Goal: Find specific page/section: Find specific page/section

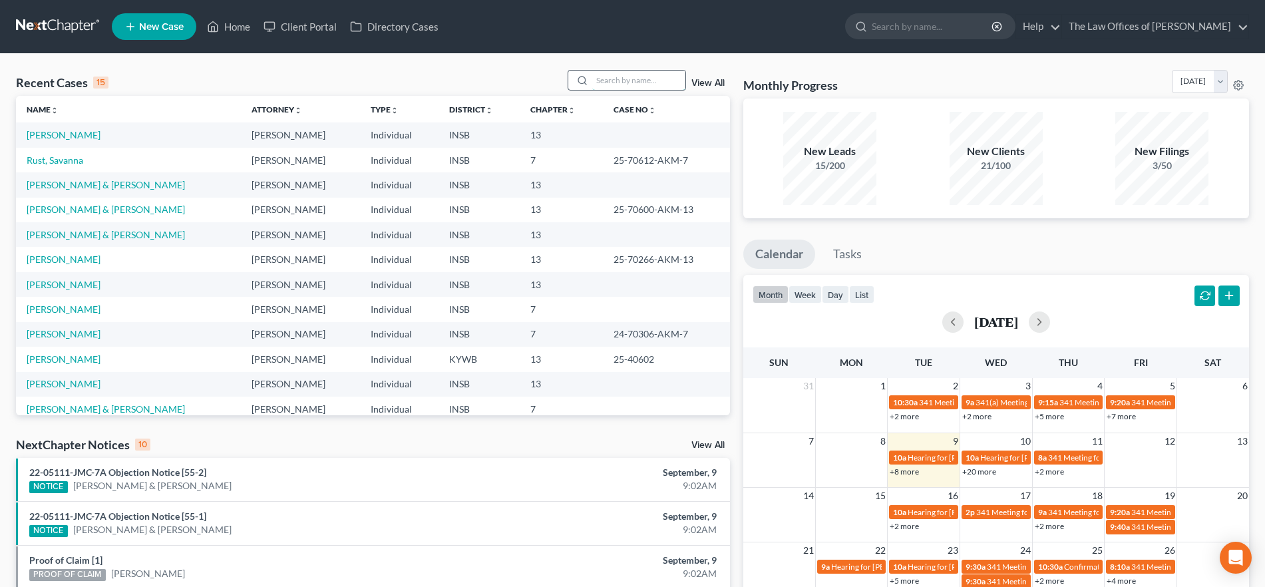
click at [621, 82] on input "search" at bounding box center [638, 80] width 93 height 19
type input "henley"
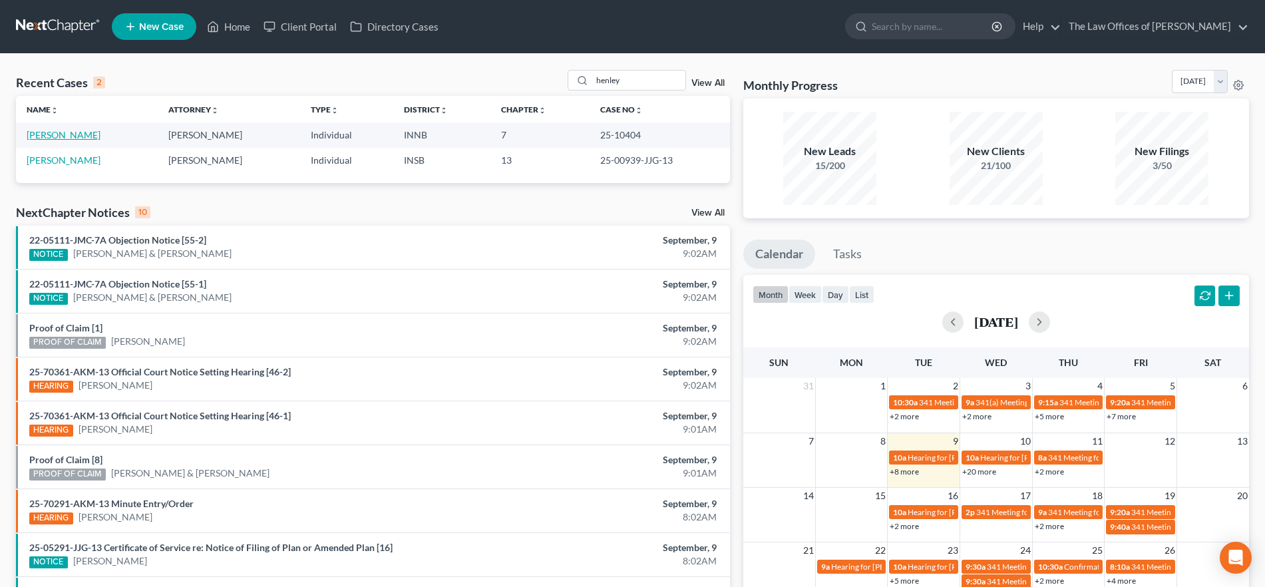
click at [39, 132] on link "[PERSON_NAME]" at bounding box center [64, 134] width 74 height 11
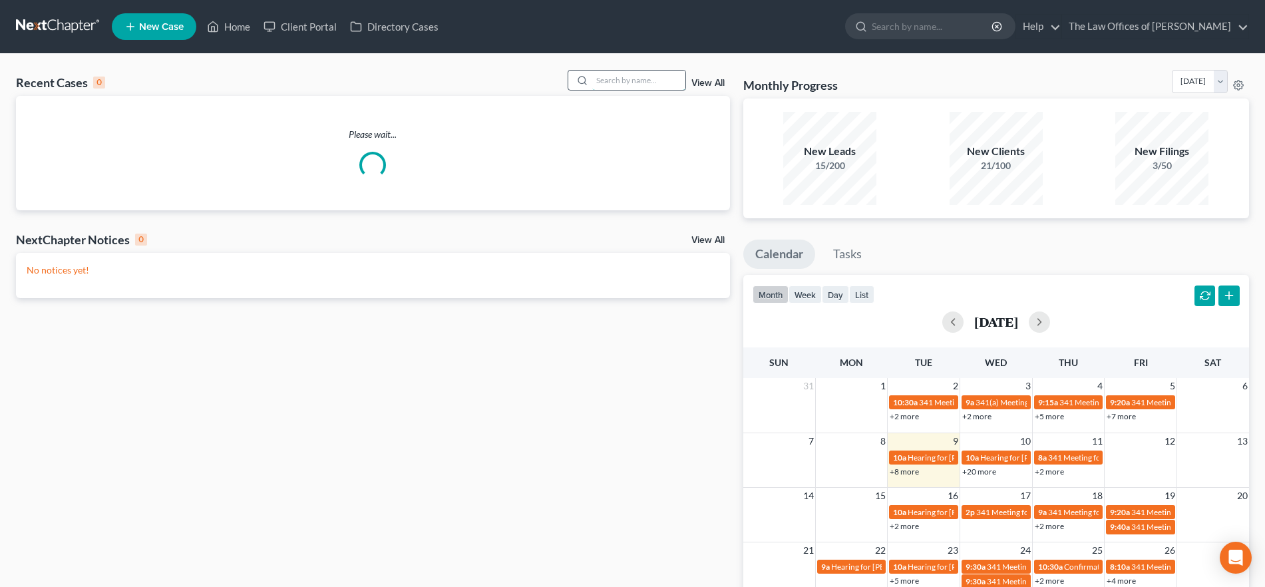
click at [632, 83] on input "search" at bounding box center [638, 80] width 93 height 19
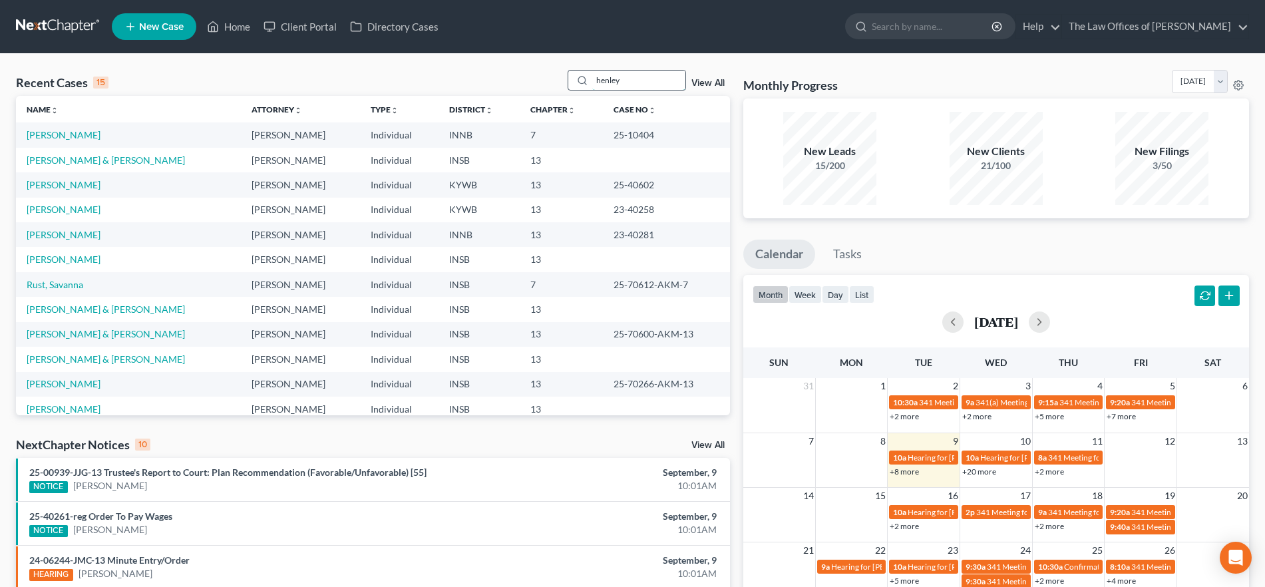
type input "henley"
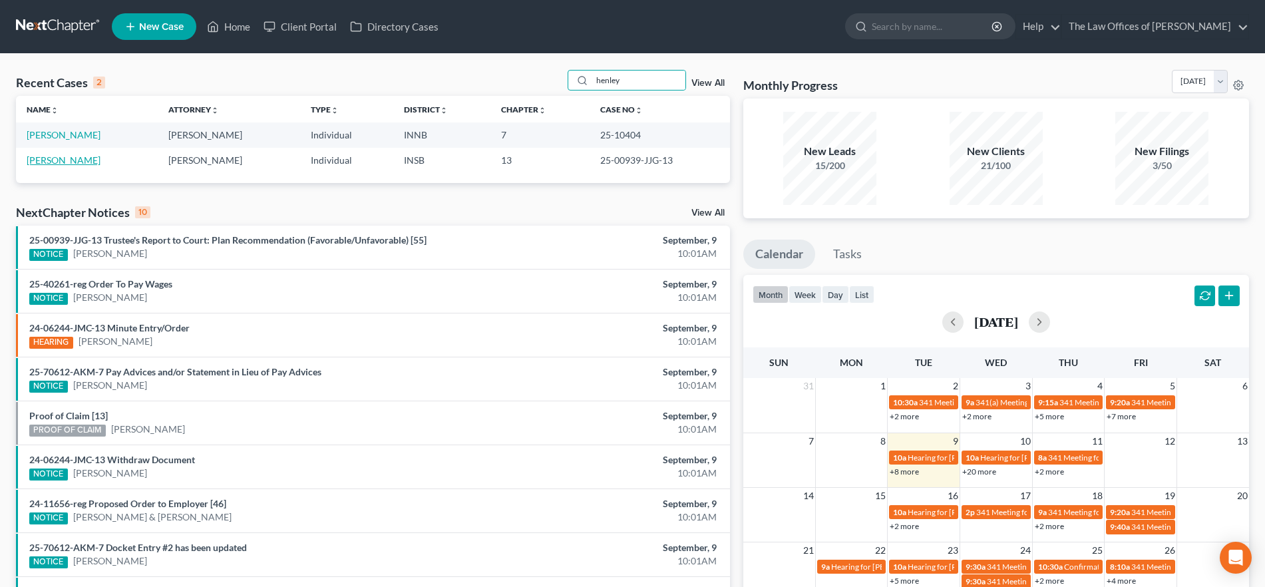
click at [40, 157] on link "[PERSON_NAME]" at bounding box center [64, 159] width 74 height 11
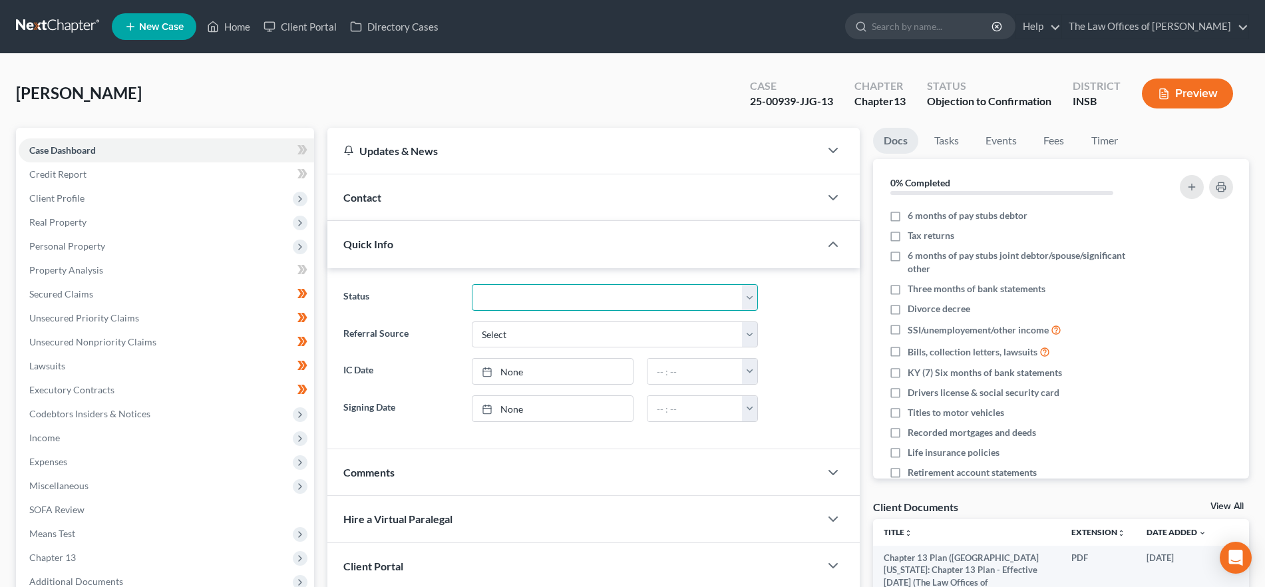
click at [547, 293] on select "Confirmed Discharged Dismissed Filed In Progress Means Test Objection to Confir…" at bounding box center [615, 297] width 286 height 27
select select "7"
click at [472, 284] on select "Confirmed Discharged Dismissed Filed In Progress Means Test Objection to Confir…" at bounding box center [615, 297] width 286 height 27
drag, startPoint x: 228, startPoint y: 19, endPoint x: 863, endPoint y: 275, distance: 685.2
click at [228, 20] on link "Home" at bounding box center [228, 27] width 57 height 24
